Goal: Task Accomplishment & Management: Complete application form

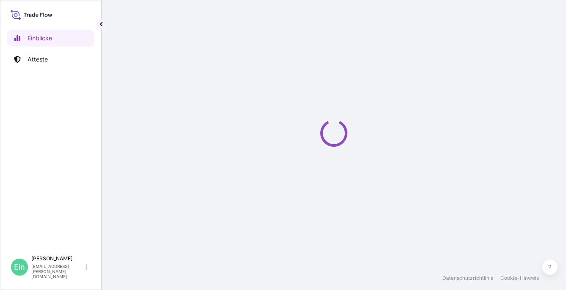
select select "2025"
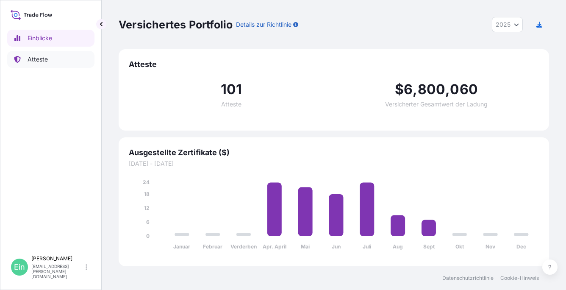
click at [38, 59] on p "Atteste" at bounding box center [38, 59] width 20 height 8
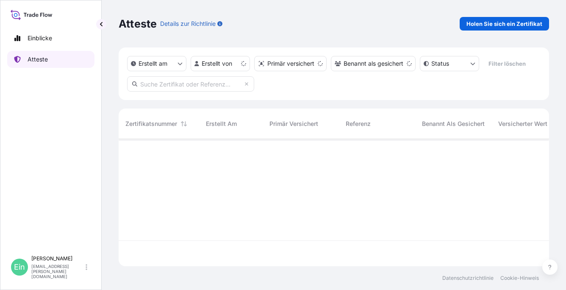
scroll to position [125, 423]
click at [495, 25] on p "Holen Sie sich ein Zertifikat" at bounding box center [504, 23] width 76 height 8
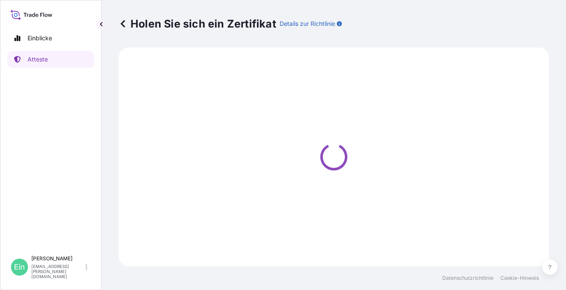
select select "Ocean Vessel"
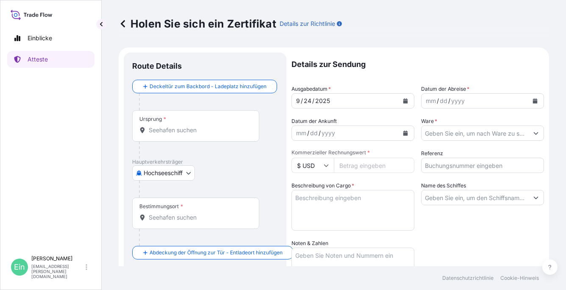
click at [211, 126] on input "Ursprung *" at bounding box center [199, 130] width 100 height 8
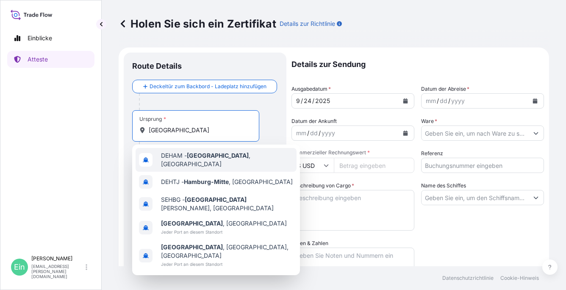
click at [232, 161] on span "DEHAM - [GEOGRAPHIC_DATA] , [GEOGRAPHIC_DATA]" at bounding box center [227, 159] width 132 height 17
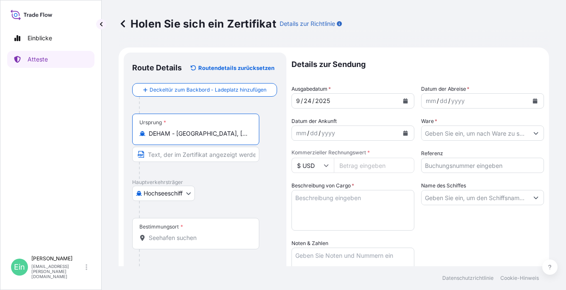
type input "DEHAM - [GEOGRAPHIC_DATA], [GEOGRAPHIC_DATA]"
click at [166, 241] on input "Bestimmungsort *" at bounding box center [199, 237] width 100 height 8
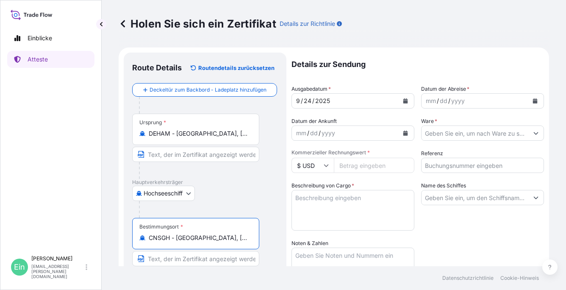
type input "CNSGH - [GEOGRAPHIC_DATA], [GEOGRAPHIC_DATA]"
click at [528, 101] on button "Kalender" at bounding box center [535, 101] width 14 height 14
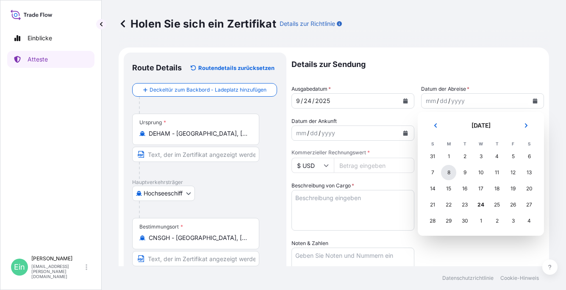
click at [446, 173] on div "8" at bounding box center [448, 172] width 15 height 15
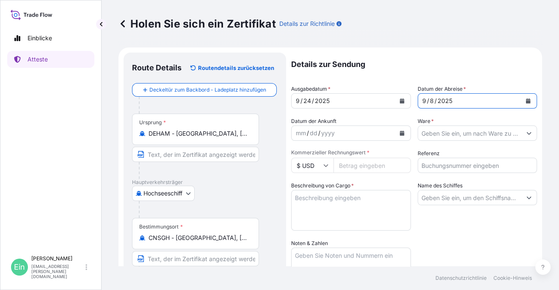
click at [437, 133] on input "Ware *" at bounding box center [470, 132] width 104 height 15
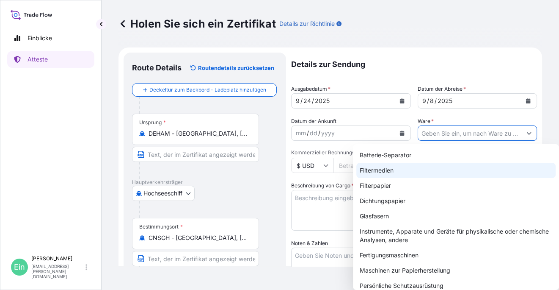
click at [382, 172] on div "Filtermedien" at bounding box center [456, 170] width 199 height 15
type input "Filter Media"
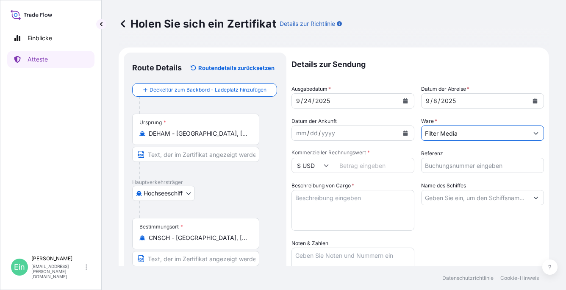
click at [432, 166] on input "Referenz" at bounding box center [482, 165] width 123 height 15
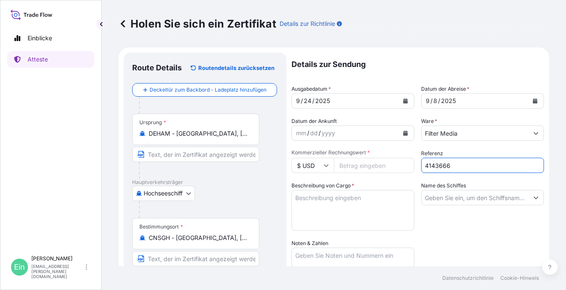
type input "4143666"
click at [388, 164] on input "Kommerzieller Rechnungswert *" at bounding box center [374, 165] width 80 height 15
type input "95999.92"
click at [359, 198] on textarea "Beschreibung von Cargo *" at bounding box center [352, 210] width 123 height 41
paste textarea "45 PALLETS PACKED IN 40FT HC CONTAINER NO.: HNKU 625 238-2 SEAL NO.: 068672"
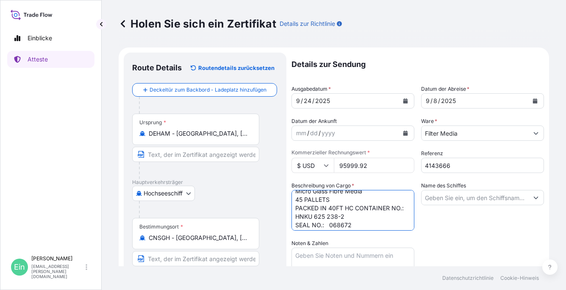
scroll to position [9, 0]
type textarea "Micro Glass Fibre Media 45 PALLETS PACKED IN 40FT HC CONTAINER NO.: HNKU 625 23…"
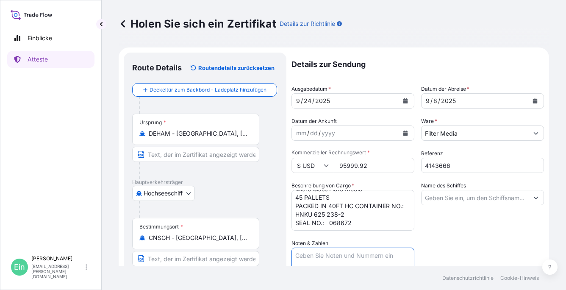
click at [326, 253] on textarea "Noten & Zahlen" at bounding box center [352, 268] width 123 height 42
paste textarea "Marks: ZHANGJIAGANG FTZ H&V [GEOGRAPHIC_DATA] PO: HVCC3542-250217 [GEOGRAPHIC_D…"
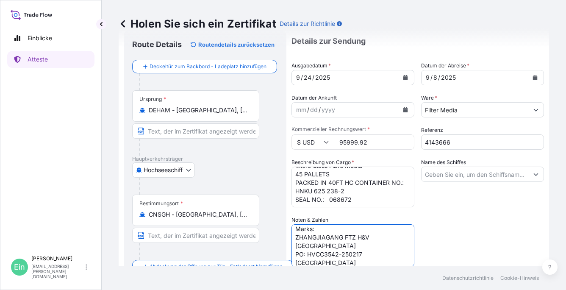
scroll to position [7, 0]
drag, startPoint x: 358, startPoint y: 240, endPoint x: 279, endPoint y: 241, distance: 79.2
click at [279, 241] on form "Route Details Routendetails zurücksetzen Deckeltür zum Backbord - Ladeplatz hin…" at bounding box center [334, 226] width 430 height 405
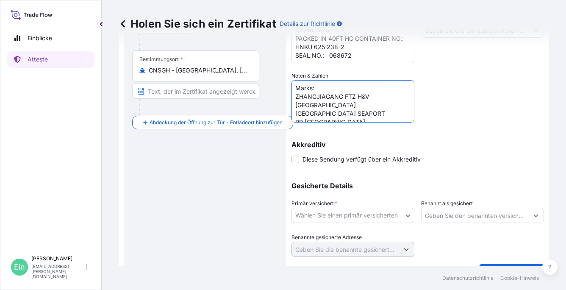
scroll to position [186, 0]
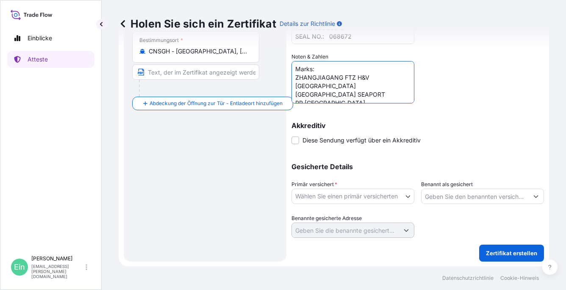
type textarea "Marks: ZHANGJIAGANG FTZ H&V [GEOGRAPHIC_DATA] [GEOGRAPHIC_DATA] SEAPORT PR [GEO…"
click at [405, 196] on body "Einblicke Atteste Ein [PERSON_NAME] [PERSON_NAME][EMAIL_ADDRESS][PERSON_NAME][D…" at bounding box center [283, 145] width 566 height 290
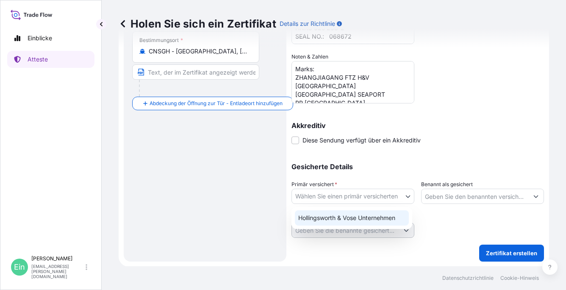
click at [339, 219] on div "Hollingsworth & Vose Unternehmen" at bounding box center [352, 217] width 114 height 15
select select "31506"
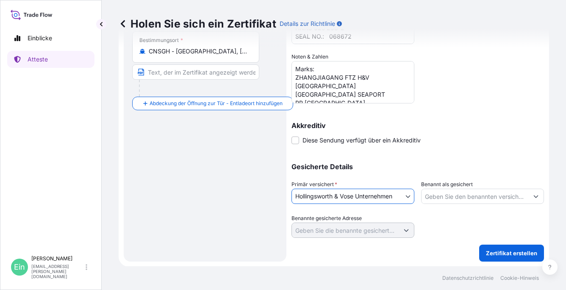
click at [528, 195] on button "Vorschläge anzeigen" at bounding box center [535, 195] width 15 height 15
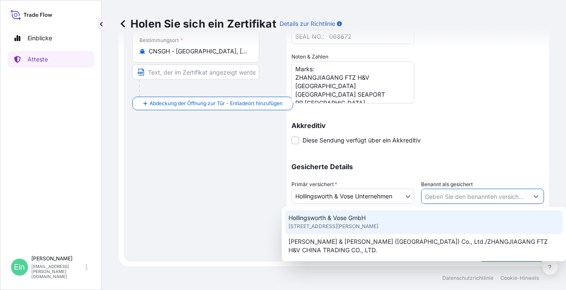
click at [338, 224] on span "[STREET_ADDRESS][PERSON_NAME]" at bounding box center [333, 226] width 90 height 8
type input "Hollingsworth & Vose GmbH"
type input "Berleburger Str. 71"
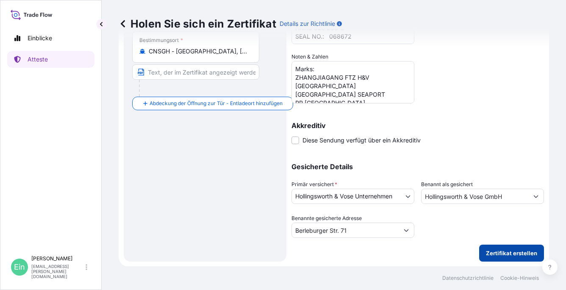
click at [512, 254] on p "Zertifikat erstellen" at bounding box center [511, 253] width 51 height 8
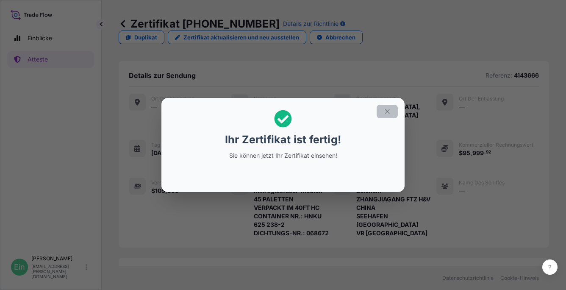
click at [387, 114] on icon "button" at bounding box center [387, 112] width 8 height 8
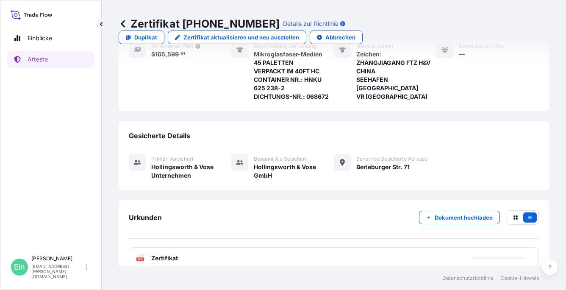
scroll to position [139, 0]
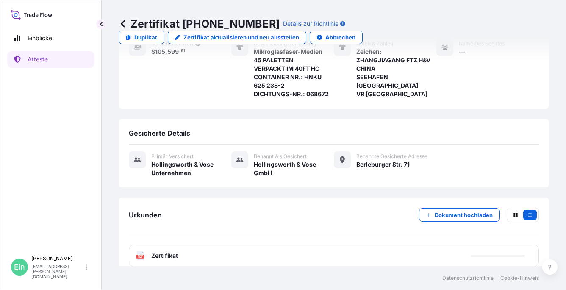
click at [142, 251] on icon at bounding box center [140, 255] width 7 height 8
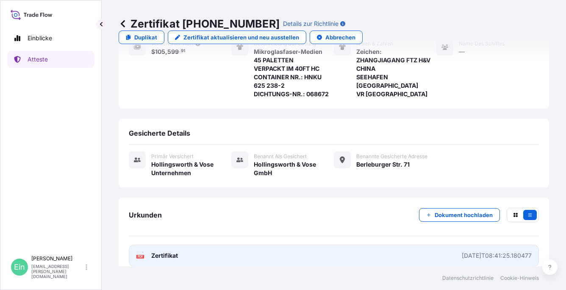
click at [139, 251] on icon at bounding box center [140, 255] width 7 height 8
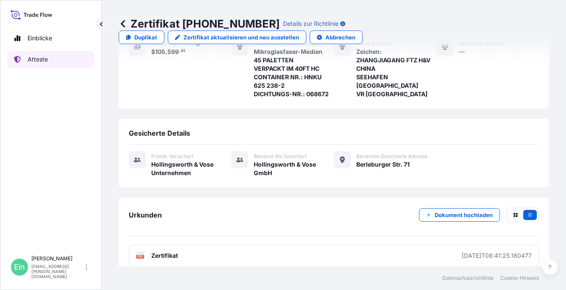
click at [71, 58] on link "Atteste" at bounding box center [50, 59] width 87 height 17
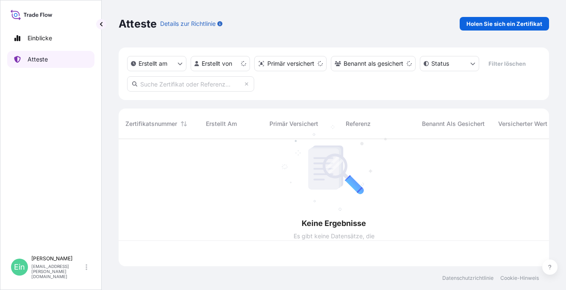
scroll to position [125, 423]
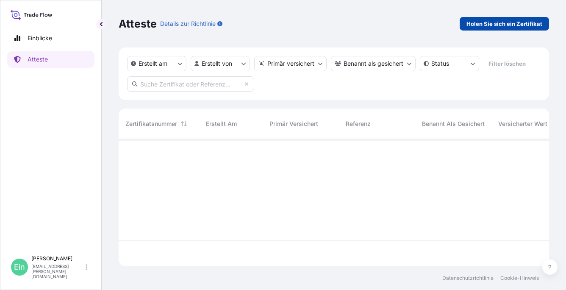
click at [502, 22] on p "Holen Sie sich ein Zertifikat" at bounding box center [504, 23] width 76 height 8
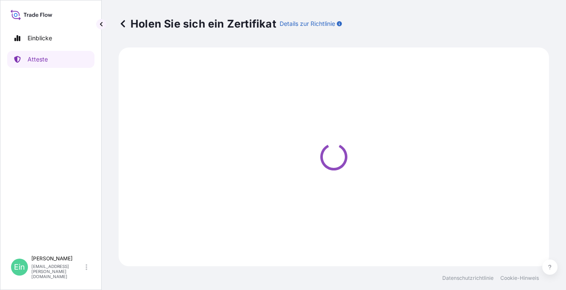
select select "Ocean Vessel"
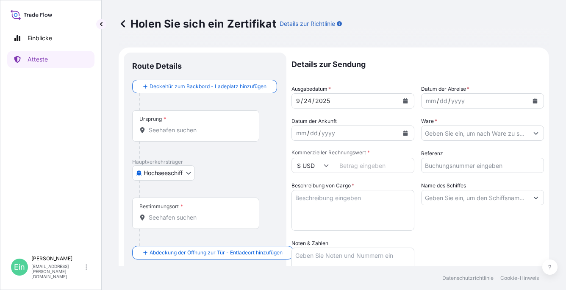
click at [196, 112] on div "Ursprung *" at bounding box center [195, 125] width 127 height 31
click at [196, 126] on input "Ursprung *" at bounding box center [199, 130] width 100 height 8
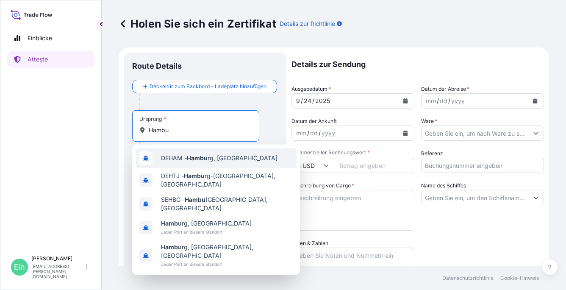
click at [237, 155] on span "DEHAM - Hambu rg, [GEOGRAPHIC_DATA]" at bounding box center [219, 158] width 116 height 8
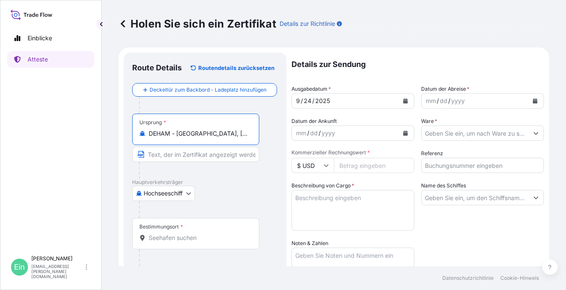
type input "DEHAM - [GEOGRAPHIC_DATA], [GEOGRAPHIC_DATA]"
click at [178, 229] on div "Bestimmungsort *" at bounding box center [161, 226] width 44 height 7
click at [178, 233] on input "Bestimmungsort *" at bounding box center [199, 237] width 100 height 8
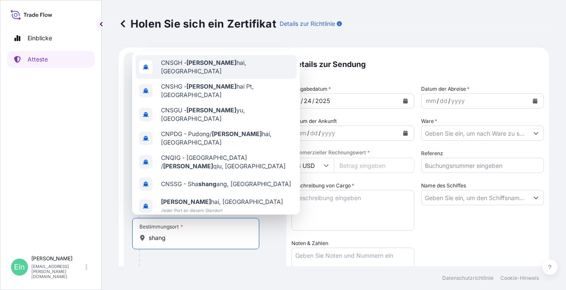
click at [219, 64] on span "CNSGH - Shang hai, [GEOGRAPHIC_DATA]" at bounding box center [227, 66] width 132 height 17
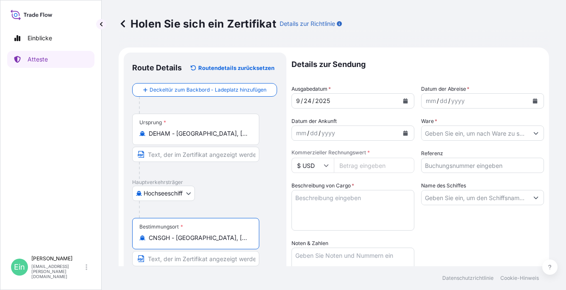
type input "CNSGH - [GEOGRAPHIC_DATA], [GEOGRAPHIC_DATA]"
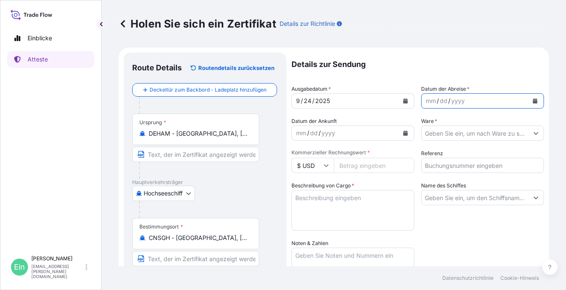
click at [532, 100] on icon "Kalender" at bounding box center [534, 100] width 5 height 5
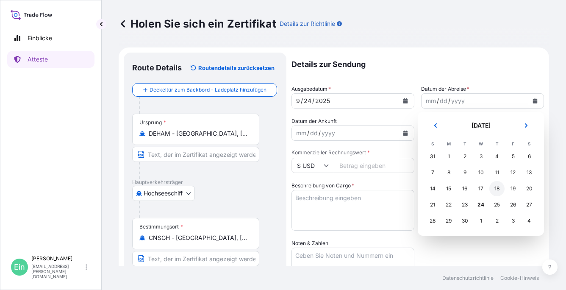
click at [497, 190] on div "18" at bounding box center [496, 188] width 15 height 15
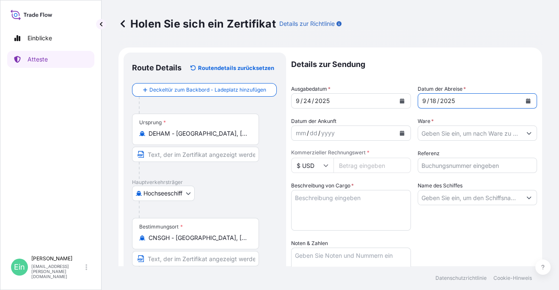
click at [432, 134] on input "Ware *" at bounding box center [470, 132] width 104 height 15
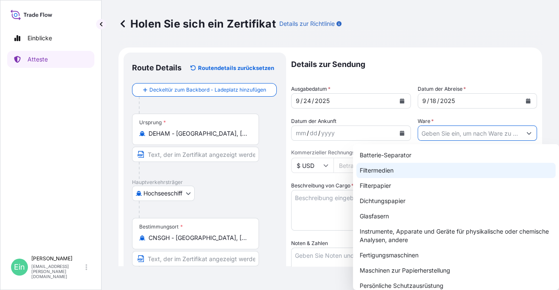
click at [383, 169] on div "Filtermedien" at bounding box center [456, 170] width 199 height 15
type input "Filter Media"
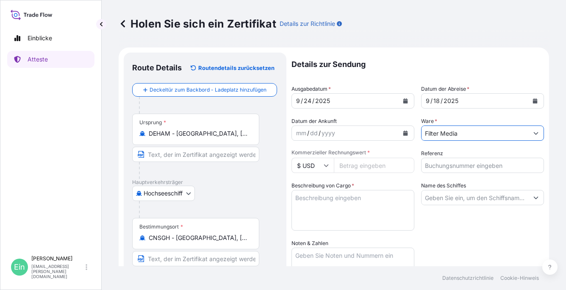
click at [349, 164] on input "Kommerzieller Rechnungswert *" at bounding box center [374, 165] width 80 height 15
type input "62853.05"
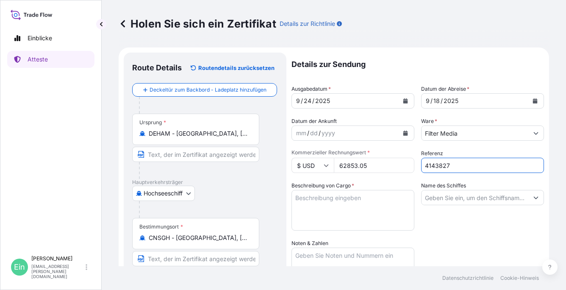
type input "4143827"
click at [362, 208] on textarea "Beschreibung von Cargo *" at bounding box center [352, 210] width 123 height 41
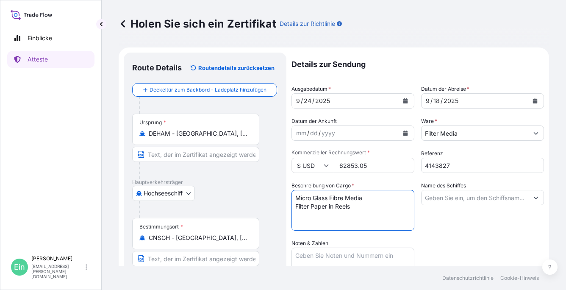
paste textarea "45 PALLETS PACKED IN 40FT HC CONTAINER NO.: OVLU 251 870-5 SEAL NO.: 068673"
type textarea "Micro Glass Fibre Media Filter Paper in Reels 45 PALLETS PACKED IN 40FT HC CONT…"
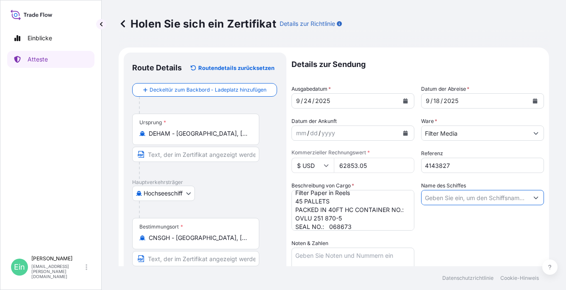
click at [452, 199] on input "Name des Schiffes" at bounding box center [474, 197] width 107 height 15
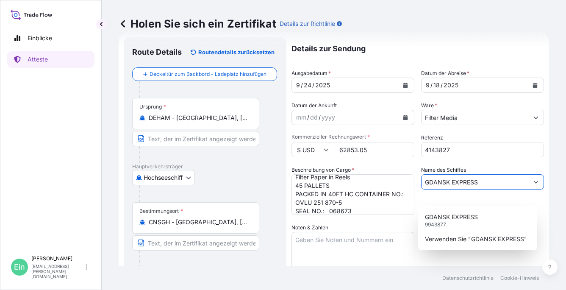
scroll to position [42, 0]
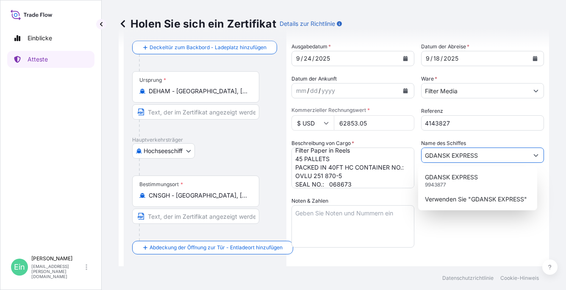
type input "GDANSK EXPRESS"
click at [323, 221] on textarea "Noten & Zahlen" at bounding box center [352, 226] width 123 height 42
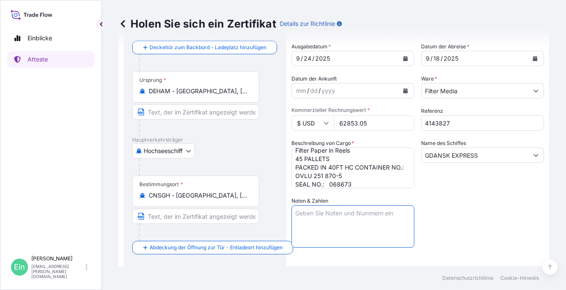
paste textarea "Marks: ZHANGJIAGANG FTZ H&V CHINA PO HVYDK3858-250806 [GEOGRAPHIC_DATA] PR [GEO…"
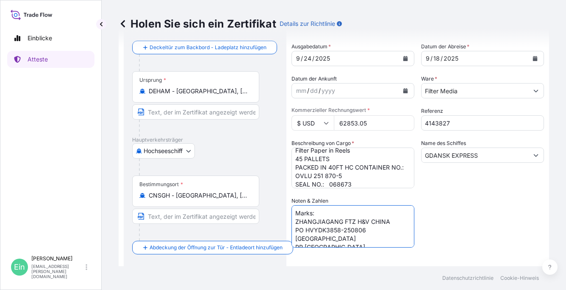
scroll to position [3, 0]
drag, startPoint x: 366, startPoint y: 225, endPoint x: 293, endPoint y: 224, distance: 72.4
click at [293, 224] on textarea "Marks: ZHANGJIAGANG FTZ H&V CHINA PO HVYDK3858-250806 [GEOGRAPHIC_DATA] PR [GEO…" at bounding box center [352, 226] width 123 height 42
type textarea "Marks: ZHANGJIAGANG FTZ H&V [GEOGRAPHIC_DATA] [GEOGRAPHIC_DATA] SEAPORT PR [GEO…"
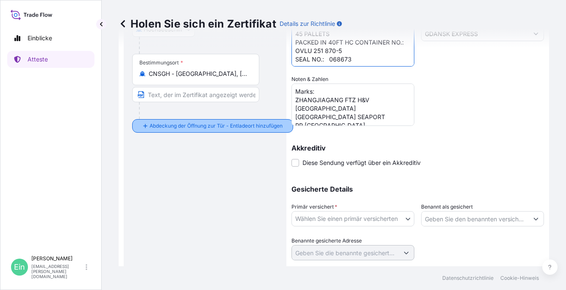
scroll to position [169, 0]
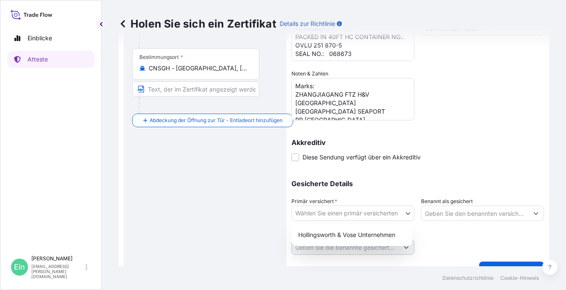
click at [407, 212] on body "Einblicke Atteste Ein [PERSON_NAME] [PERSON_NAME][EMAIL_ADDRESS][PERSON_NAME][D…" at bounding box center [283, 145] width 566 height 290
click at [389, 232] on div "Hollingsworth & Vose Unternehmen" at bounding box center [352, 234] width 114 height 15
select select "31506"
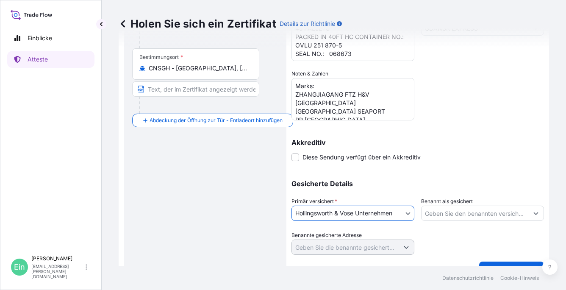
click at [533, 215] on icon "Vorschläge anzeigen" at bounding box center [535, 212] width 5 height 5
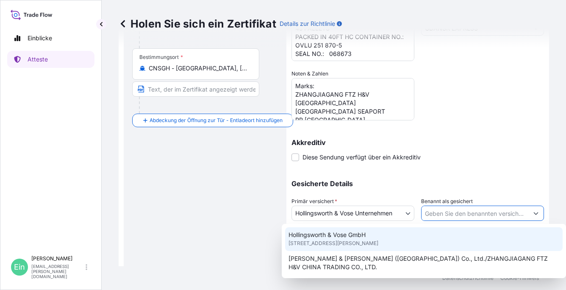
click at [365, 238] on span "Hollingsworth & Vose GmbH" at bounding box center [326, 234] width 77 height 8
type input "Hollingsworth & Vose GmbH"
type input "Berleburger Str. 71"
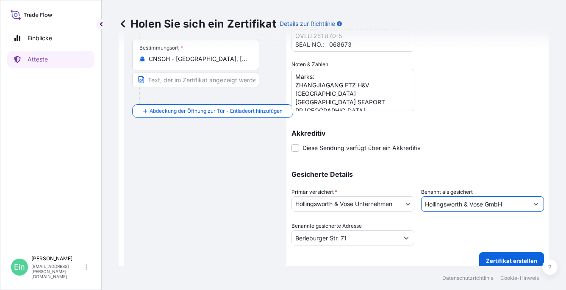
scroll to position [186, 0]
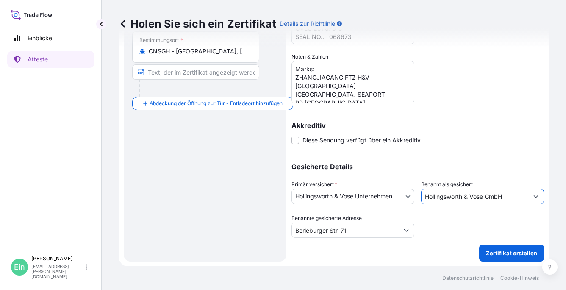
click at [404, 196] on body "3 Optionen verfügbar. Einblicke Atteste Ein [PERSON_NAME] [PERSON_NAME][EMAIL_A…" at bounding box center [283, 145] width 566 height 290
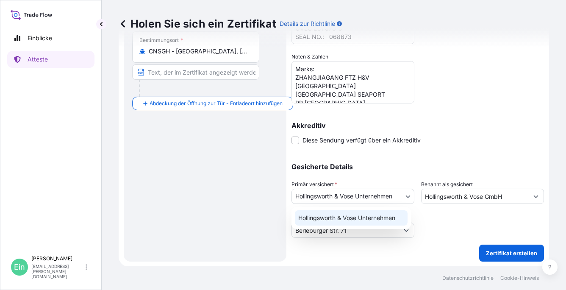
click at [389, 221] on div "Hollingsworth & Vose Unternehmen" at bounding box center [351, 217] width 113 height 15
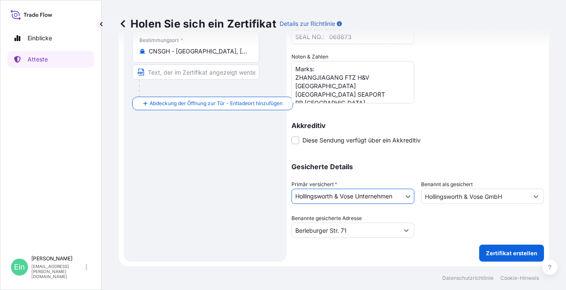
click at [533, 197] on icon "Vorschläge anzeigen" at bounding box center [535, 196] width 5 height 5
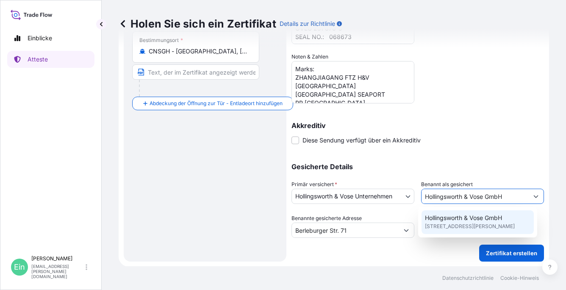
click at [490, 219] on span "Hollingsworth & Vose GmbH" at bounding box center [463, 217] width 77 height 8
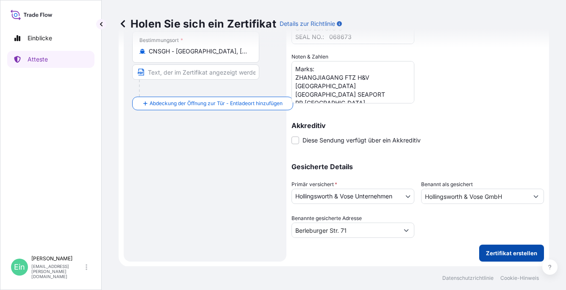
click at [508, 250] on p "Zertifikat erstellen" at bounding box center [511, 253] width 51 height 8
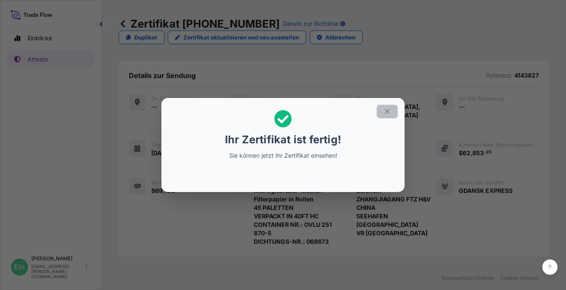
click at [389, 108] on icon "button" at bounding box center [387, 112] width 8 height 8
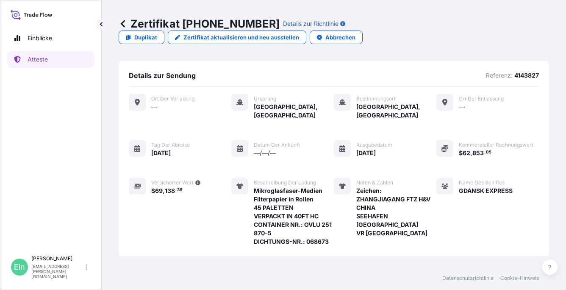
scroll to position [147, 0]
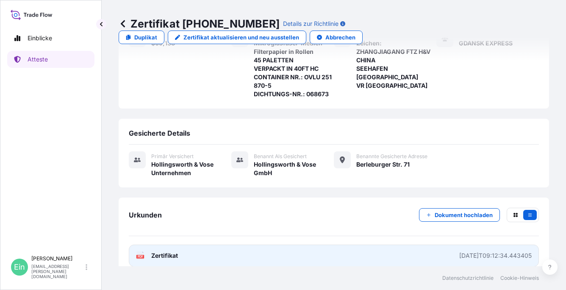
click at [140, 251] on icon at bounding box center [140, 255] width 7 height 8
